Goal: Find specific page/section

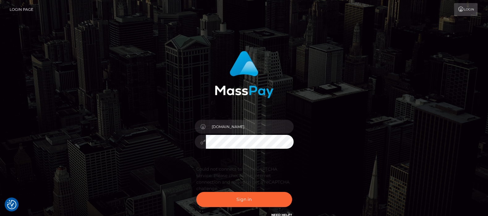
click at [188, 139] on div "df.es Sign in" at bounding box center [244, 134] width 162 height 177
click at [241, 199] on button "Sign in" at bounding box center [244, 199] width 96 height 15
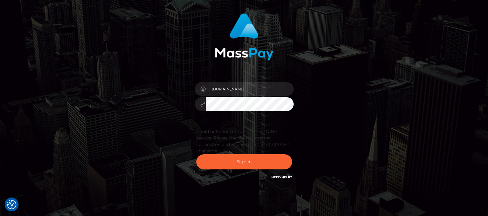
scroll to position [60, 0]
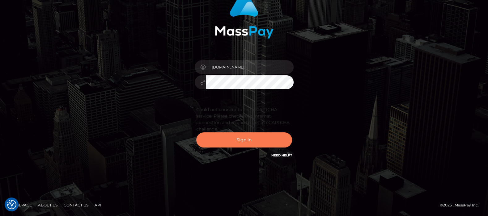
click at [242, 139] on button "Sign in" at bounding box center [244, 139] width 96 height 15
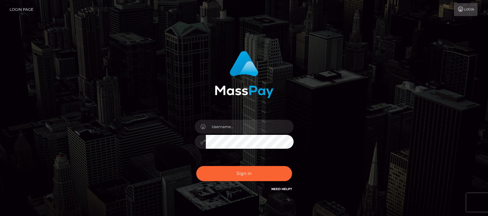
click at [220, 128] on input "text" at bounding box center [250, 127] width 88 height 14
click at [220, 126] on input "text" at bounding box center [250, 127] width 88 height 14
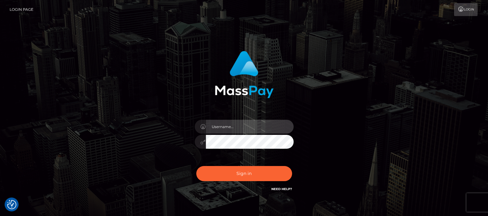
click at [231, 128] on input "text" at bounding box center [250, 127] width 88 height 14
click at [229, 128] on input "d" at bounding box center [250, 127] width 88 height 14
type input "df.es"
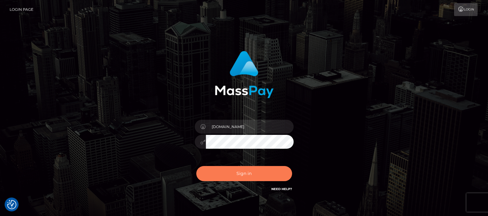
click at [240, 173] on button "Sign in" at bounding box center [244, 173] width 96 height 15
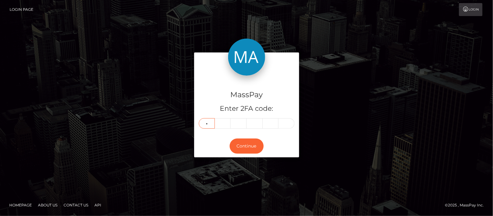
type input "2"
type input "0"
type input "4"
type input "3"
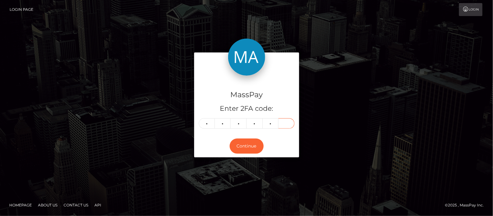
type input "3"
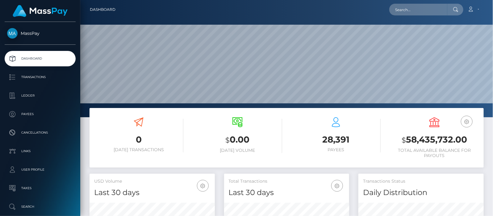
scroll to position [109, 125]
click at [405, 9] on input "text" at bounding box center [418, 10] width 58 height 12
paste input "ayeshamalik789scoop@gmail.com"
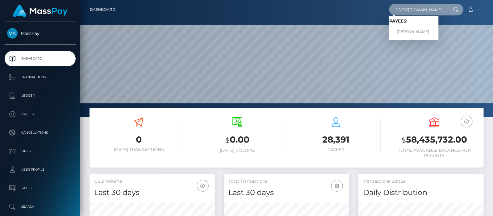
type input "ayeshamalik789scoop@gmail.com"
click at [409, 31] on link "AYESHA ABDULLAH" at bounding box center [413, 31] width 49 height 11
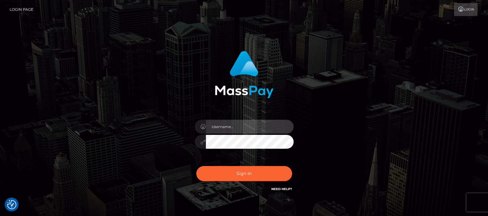
click at [218, 128] on input "text" at bounding box center [250, 127] width 88 height 14
type input "df.es"
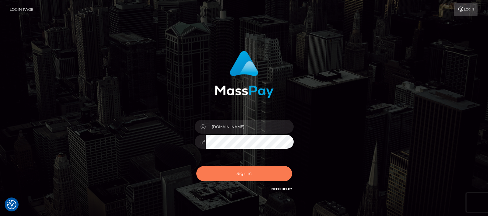
click at [237, 173] on button "Sign in" at bounding box center [244, 173] width 96 height 15
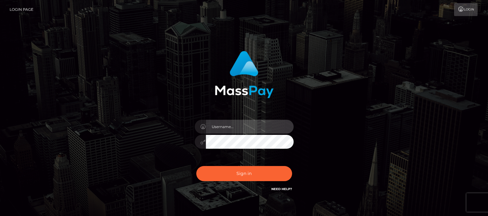
click at [235, 128] on input "text" at bounding box center [250, 127] width 88 height 14
type input "df.es"
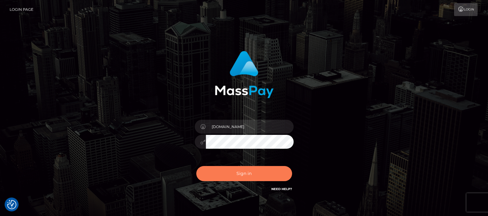
click at [245, 172] on button "Sign in" at bounding box center [244, 173] width 96 height 15
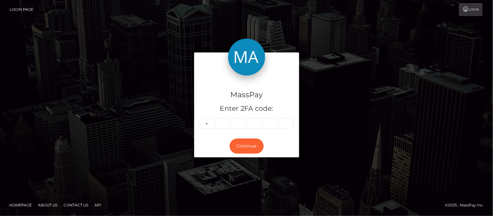
type input "0"
type input "8"
type input "0"
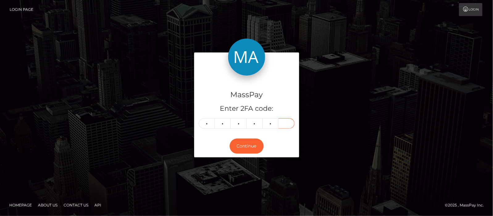
type input "2"
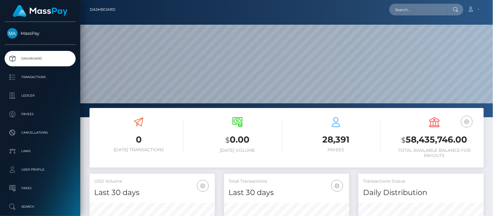
scroll to position [109, 125]
click at [410, 6] on input "text" at bounding box center [418, 10] width 58 height 12
paste input "ayeshamalik789scoop@gmail.com"
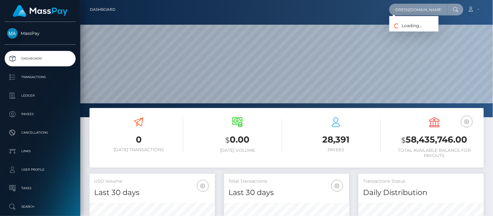
type input "ayeshamalik789scoop@gmail.com"
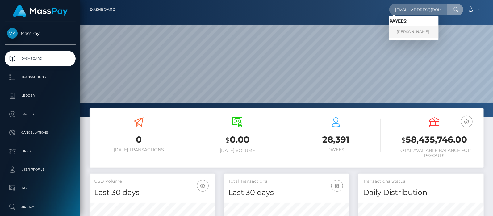
click at [427, 30] on link "AYESHA ABDULLAH" at bounding box center [413, 31] width 49 height 11
